Goal: Task Accomplishment & Management: Use online tool/utility

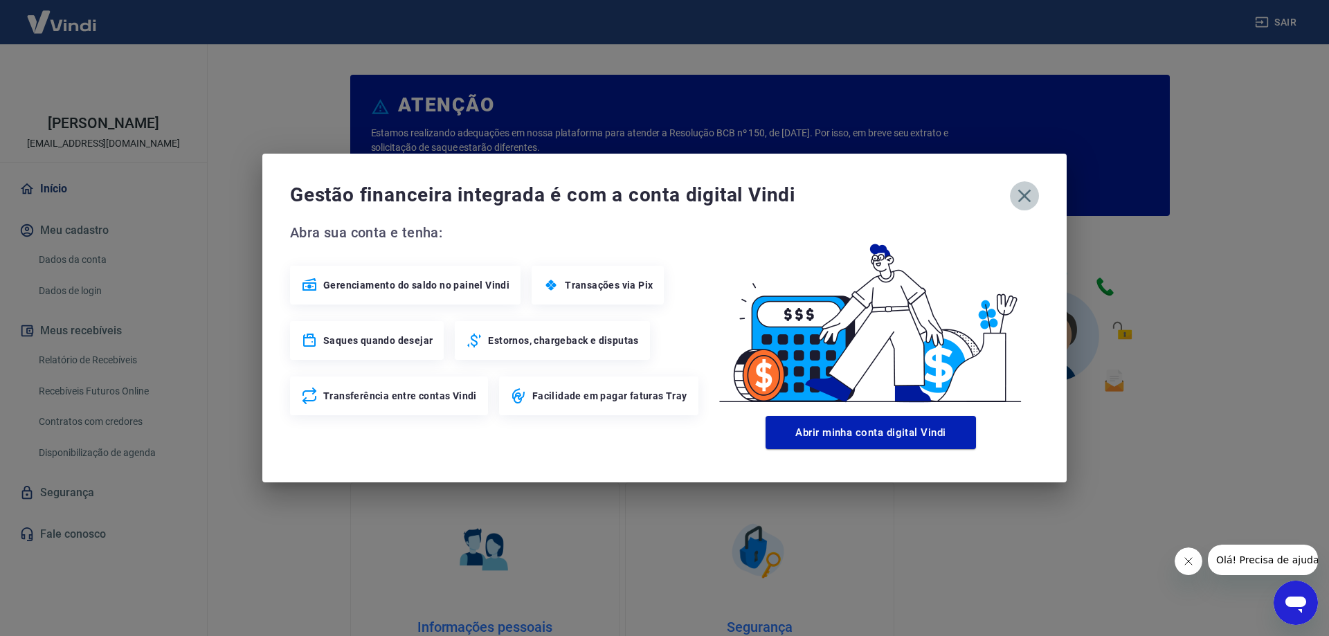
click at [1022, 193] on icon "button" at bounding box center [1024, 196] width 13 height 13
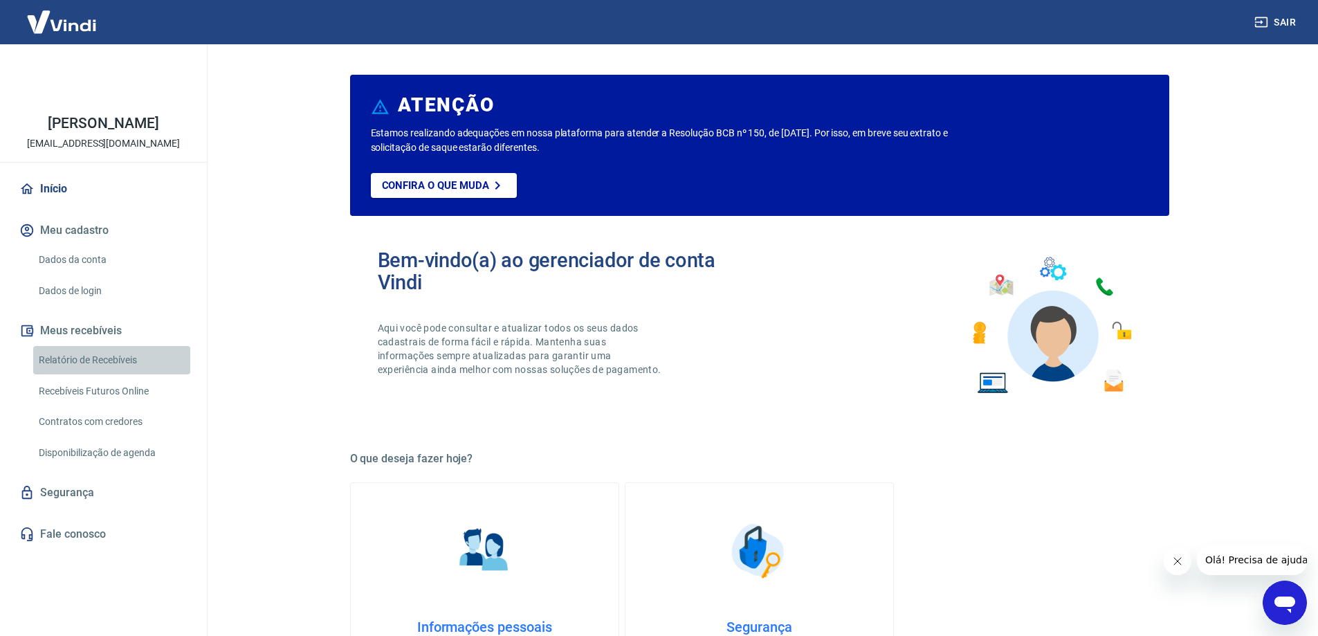
click at [94, 353] on link "Relatório de Recebíveis" at bounding box center [111, 360] width 157 height 28
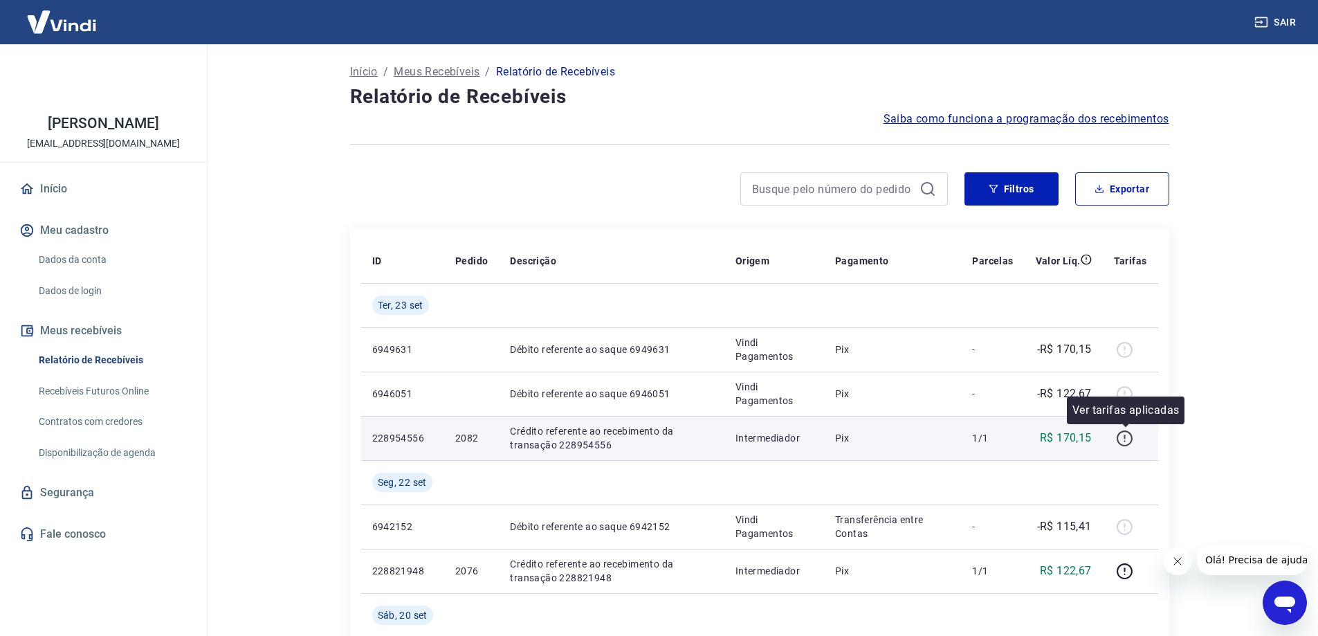
click at [1122, 439] on icon "button" at bounding box center [1124, 438] width 17 height 17
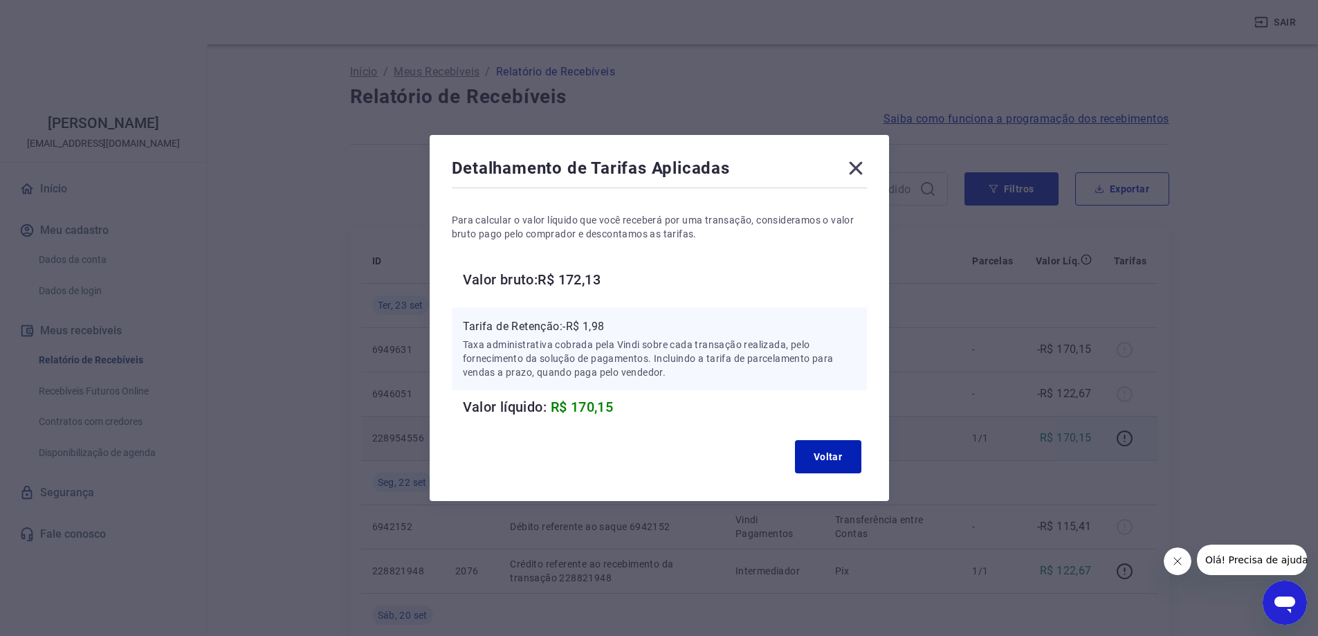
click at [703, 104] on div "Detalhamento de Tarifas Aplicadas Para calcular o valor líquido que você recebe…" at bounding box center [659, 318] width 1318 height 636
click at [864, 167] on icon at bounding box center [856, 168] width 22 height 22
